Goal: Information Seeking & Learning: Learn about a topic

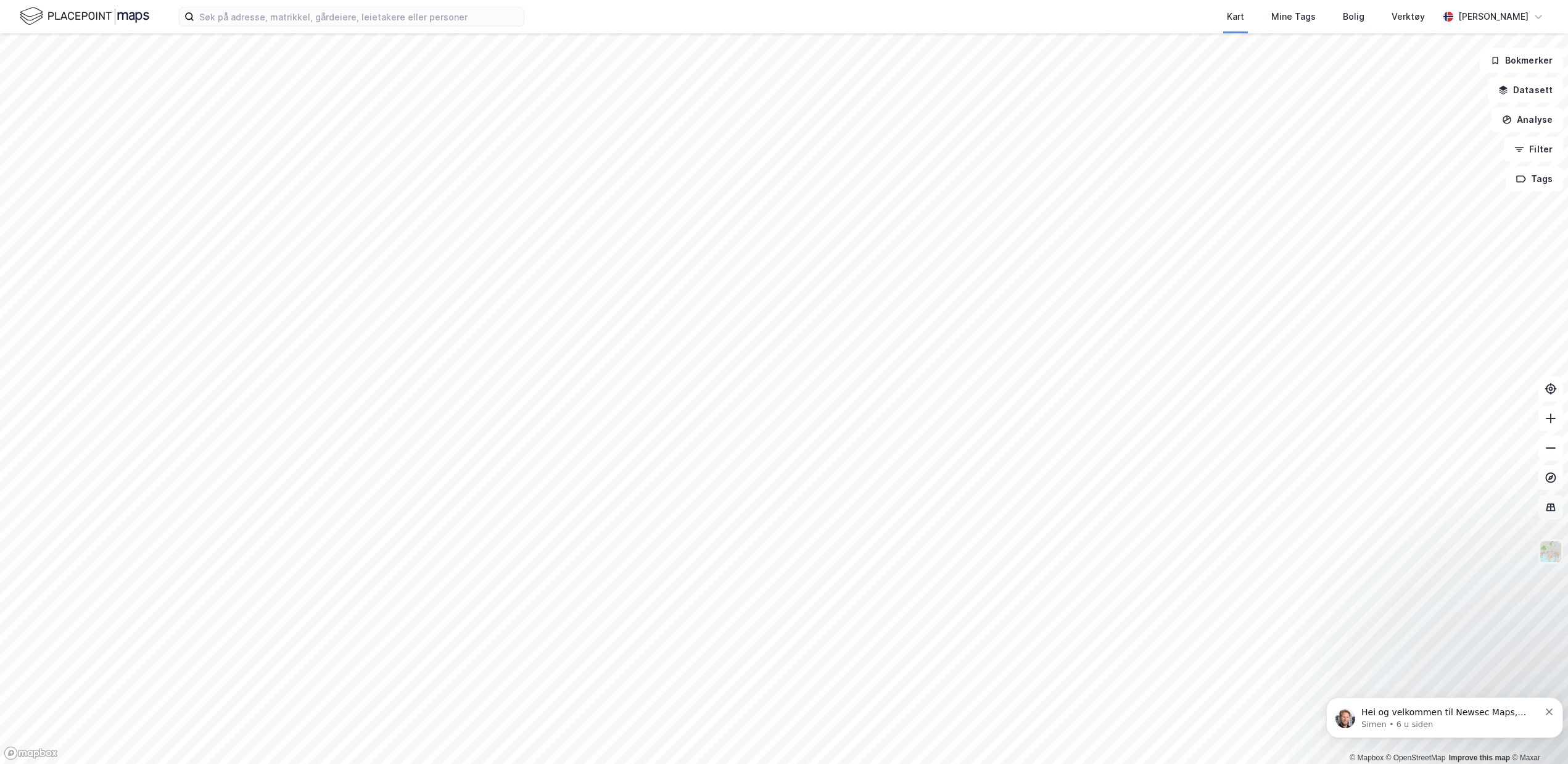
click at [1514, 66] on button "Bokmerker" at bounding box center [1521, 61] width 83 height 25
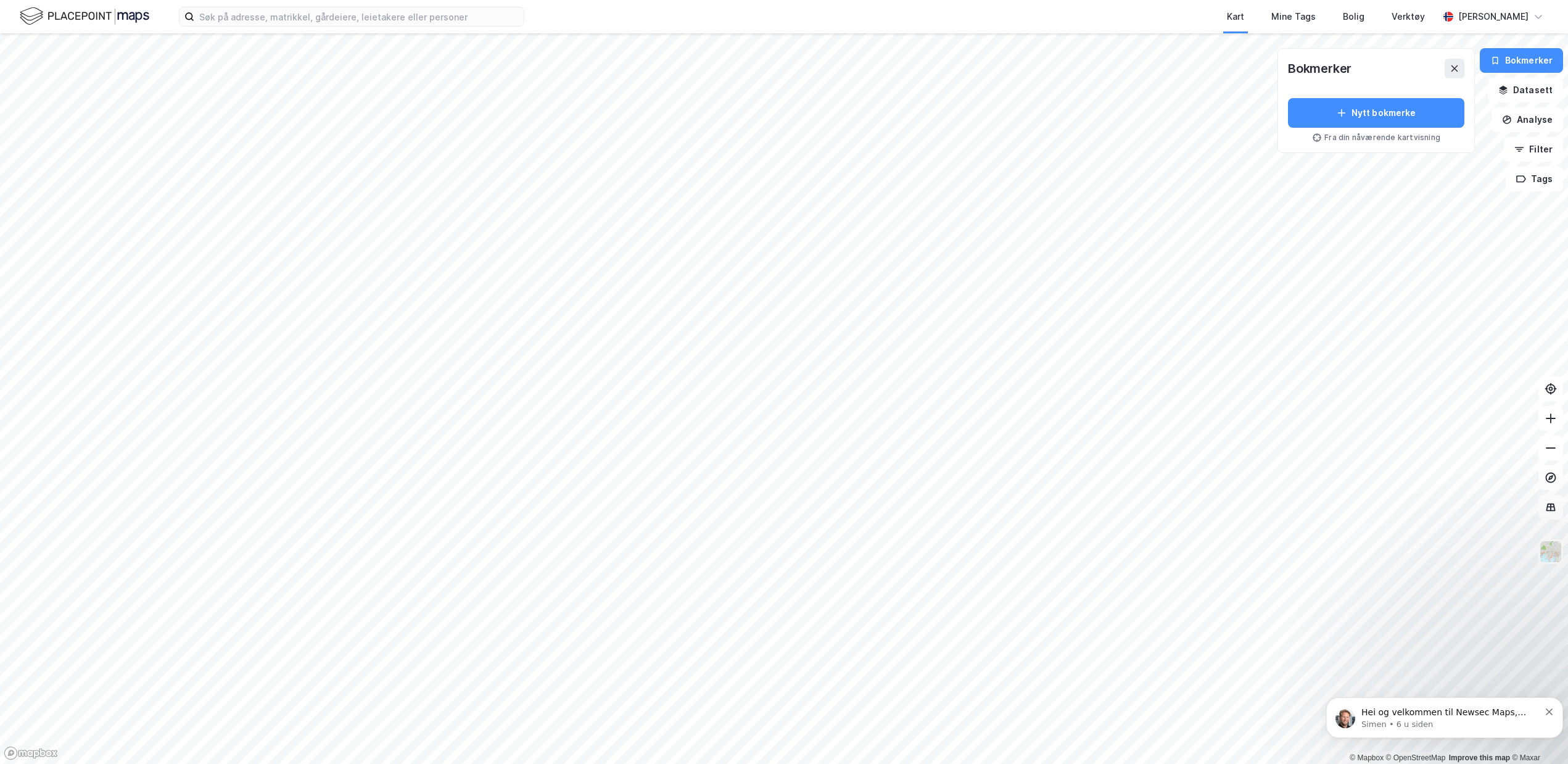
click at [1516, 65] on button "Bokmerker" at bounding box center [1521, 61] width 83 height 25
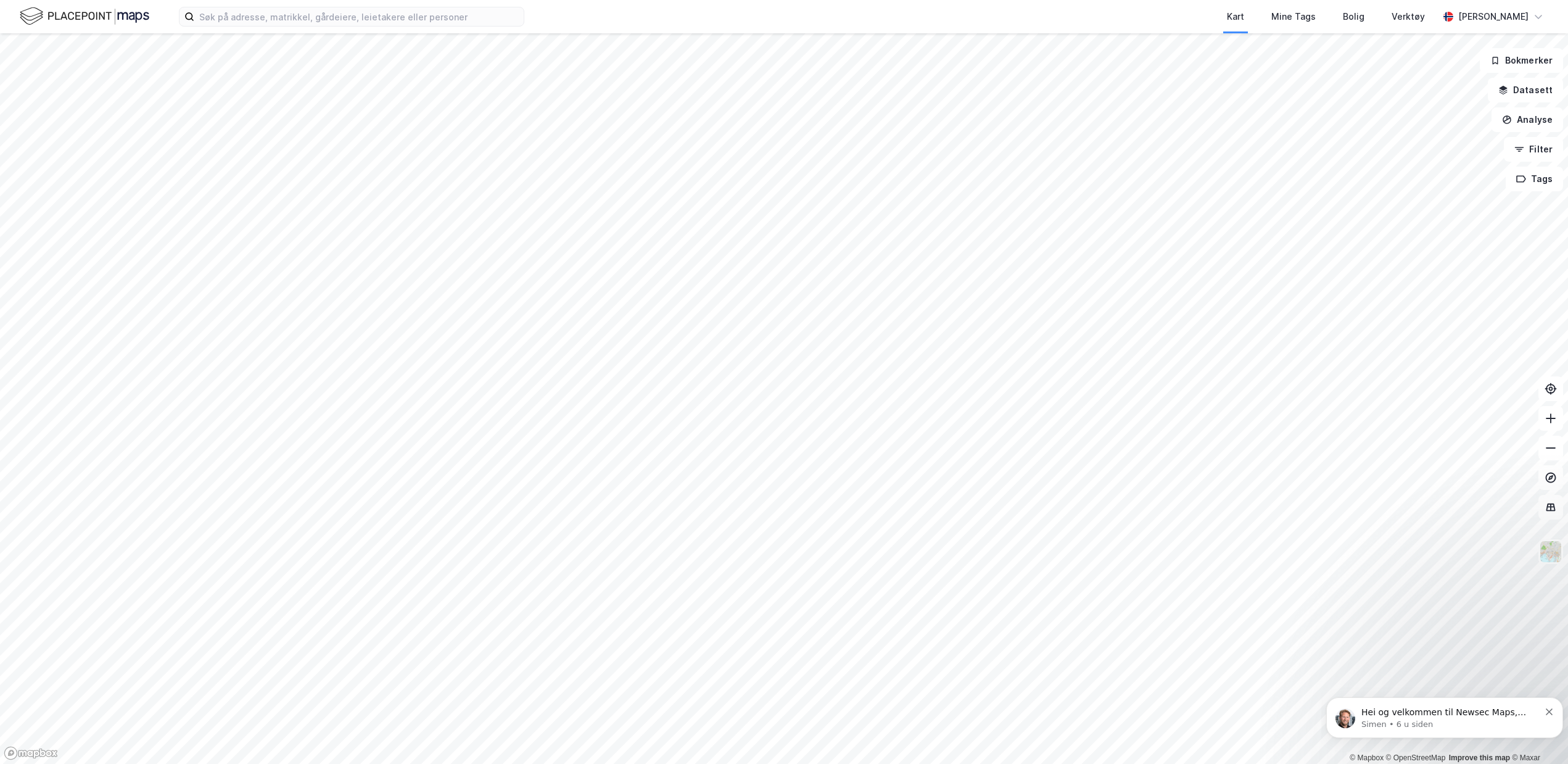
click at [1526, 91] on button "Datasett" at bounding box center [1525, 91] width 76 height 25
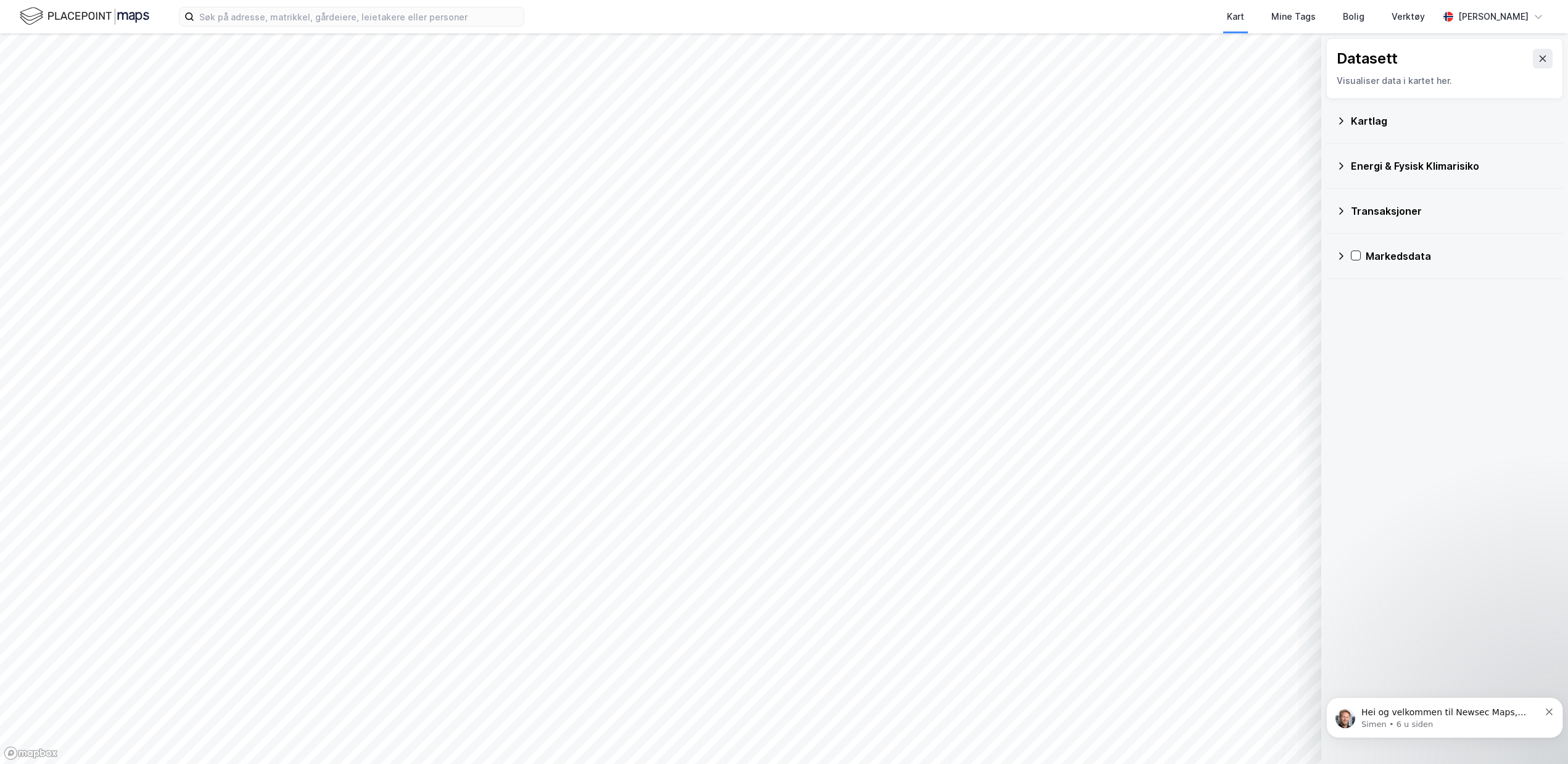
click at [1341, 121] on icon at bounding box center [1341, 121] width 10 height 10
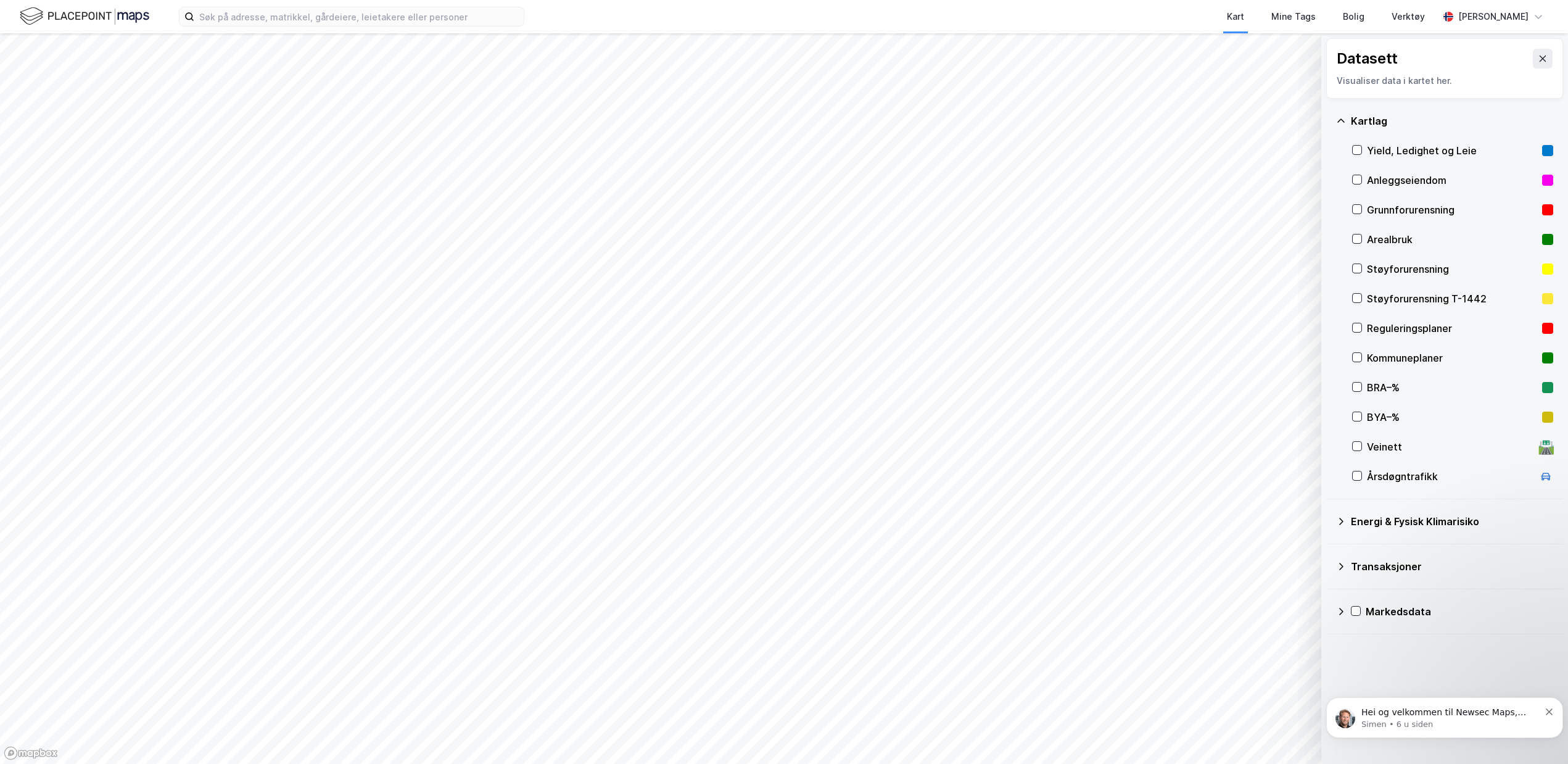
click at [1359, 210] on icon at bounding box center [1357, 209] width 8 height 8
click at [1359, 240] on icon at bounding box center [1357, 239] width 8 height 8
click at [1356, 328] on icon at bounding box center [1357, 328] width 8 height 8
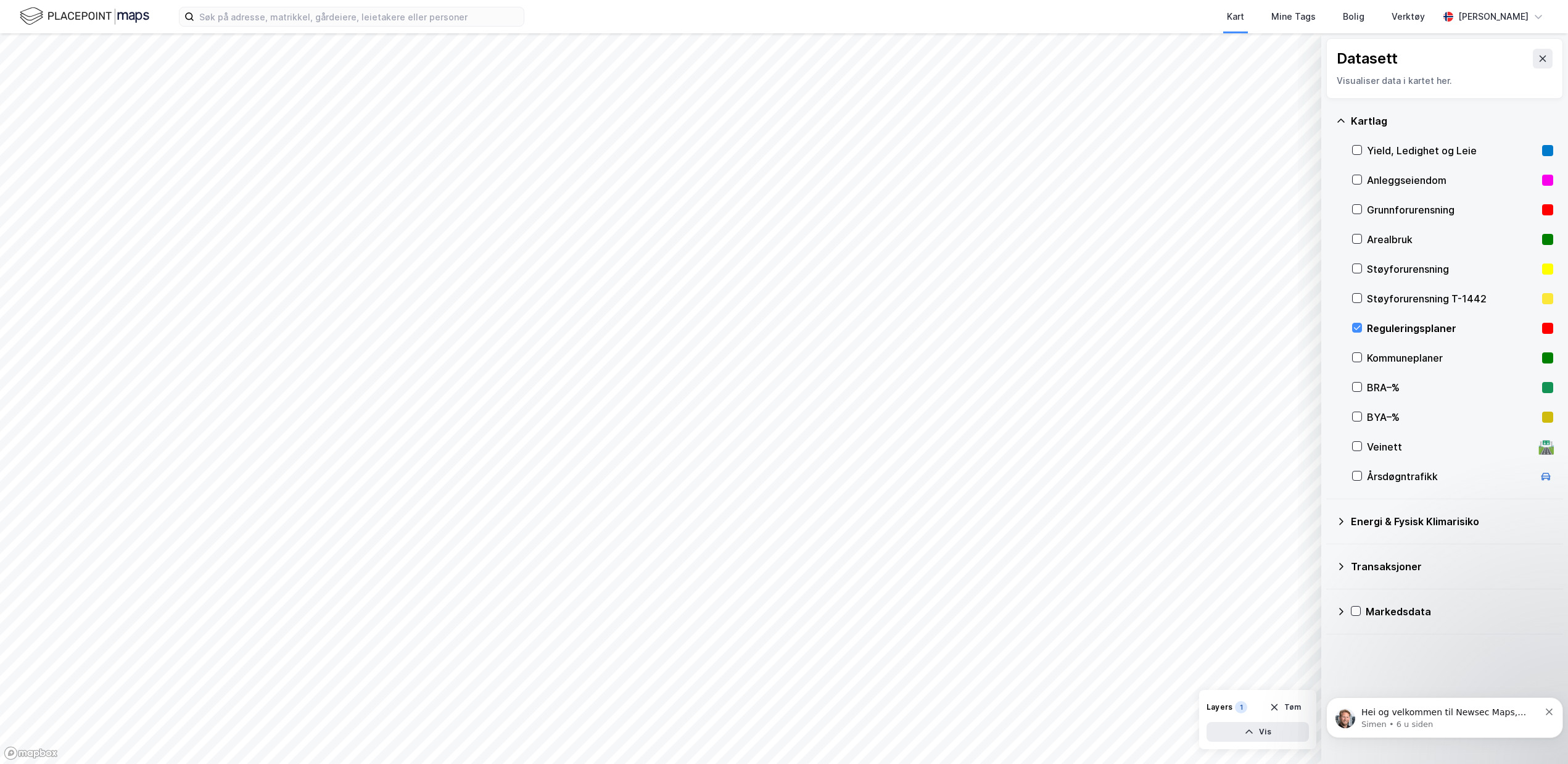
click at [1239, 737] on button "Vis" at bounding box center [1257, 732] width 102 height 20
click at [1254, 707] on icon at bounding box center [1252, 705] width 10 height 10
click at [1272, 678] on icon "button" at bounding box center [1275, 678] width 10 height 10
click at [1359, 360] on icon at bounding box center [1357, 357] width 8 height 8
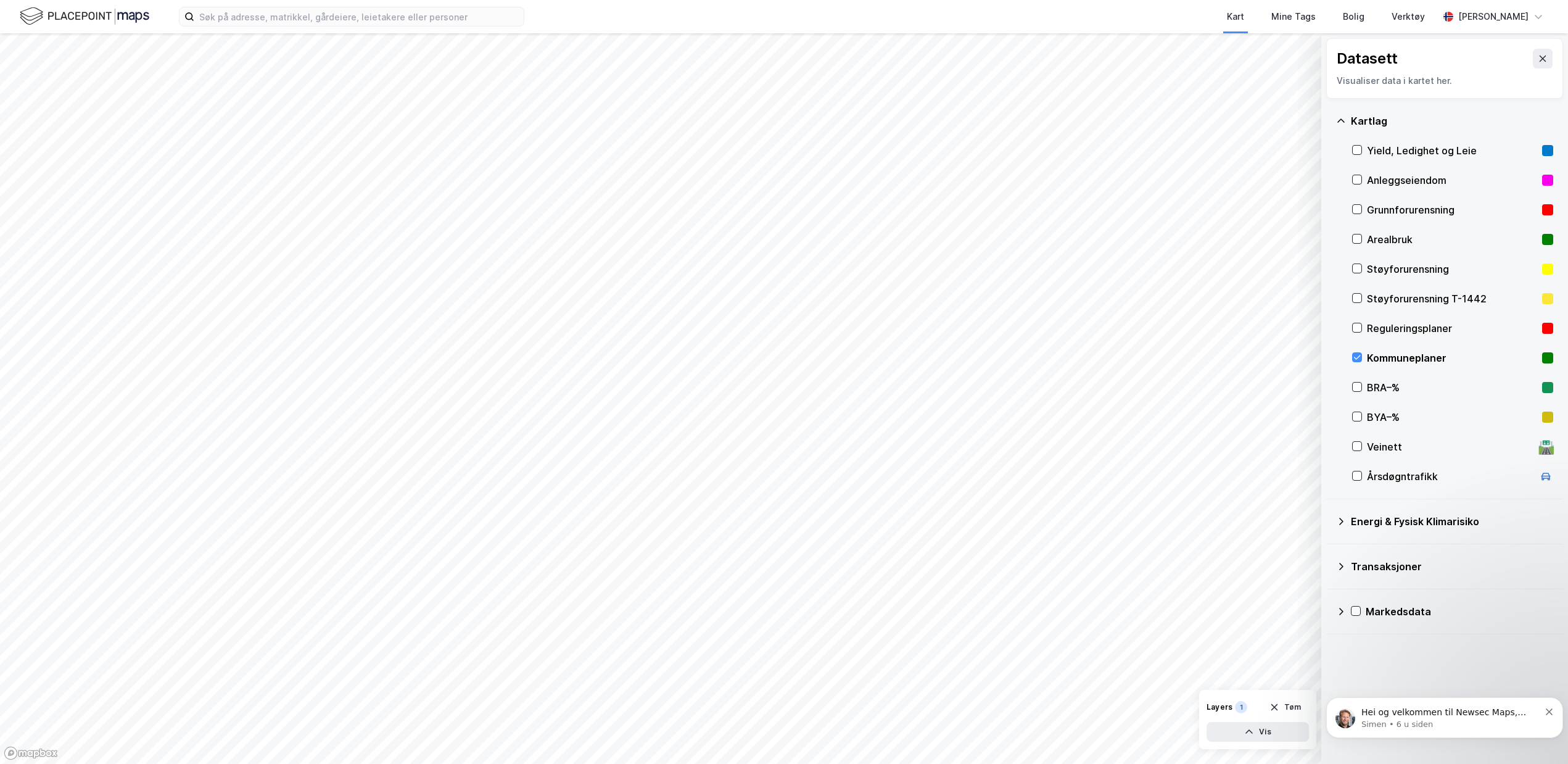
click at [1359, 360] on icon at bounding box center [1357, 357] width 8 height 8
click at [1359, 210] on icon at bounding box center [1357, 209] width 8 height 8
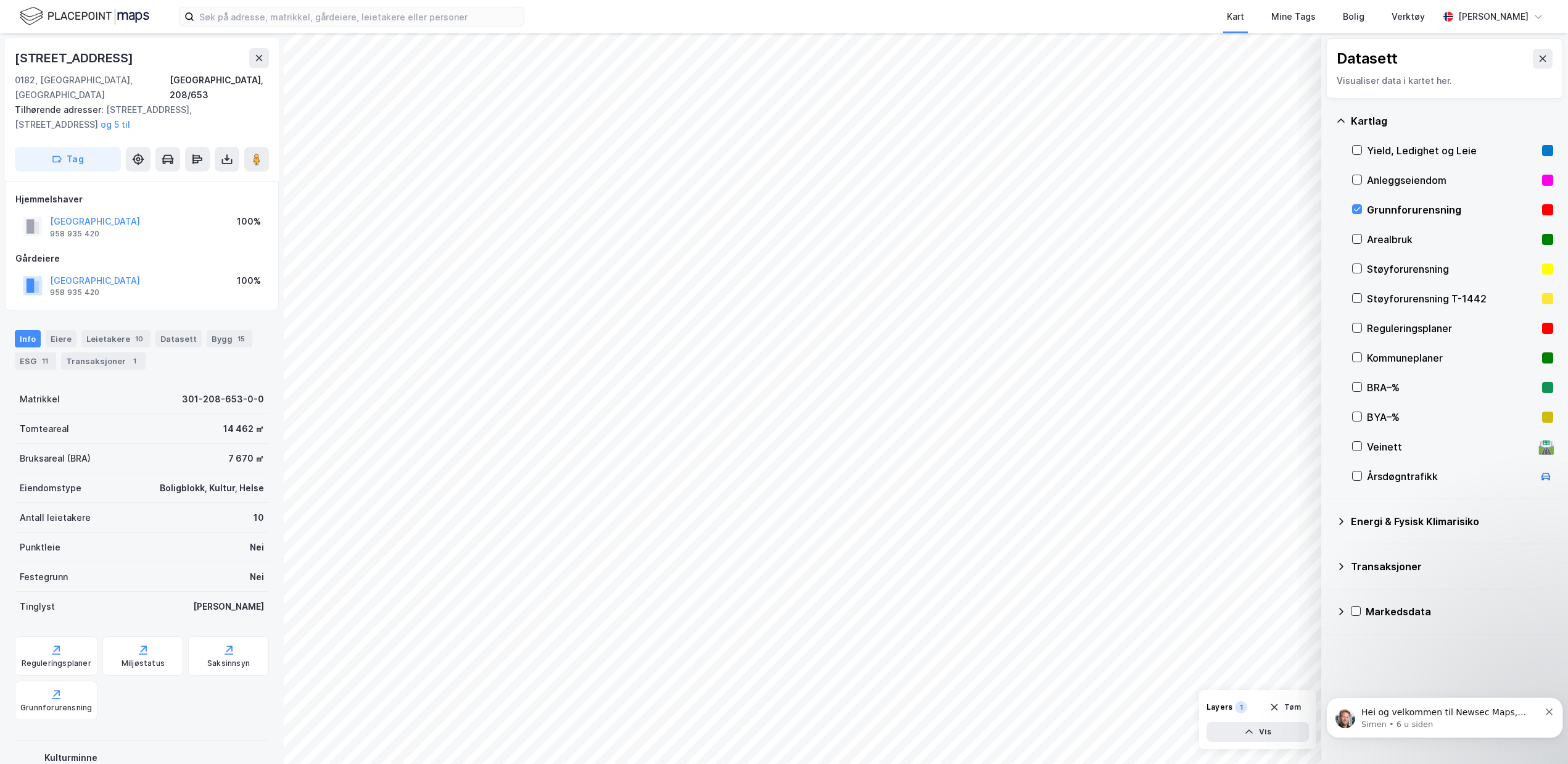
click at [222, 643] on div "Saksinnsyn" at bounding box center [228, 656] width 81 height 40
